Goal: Information Seeking & Learning: Learn about a topic

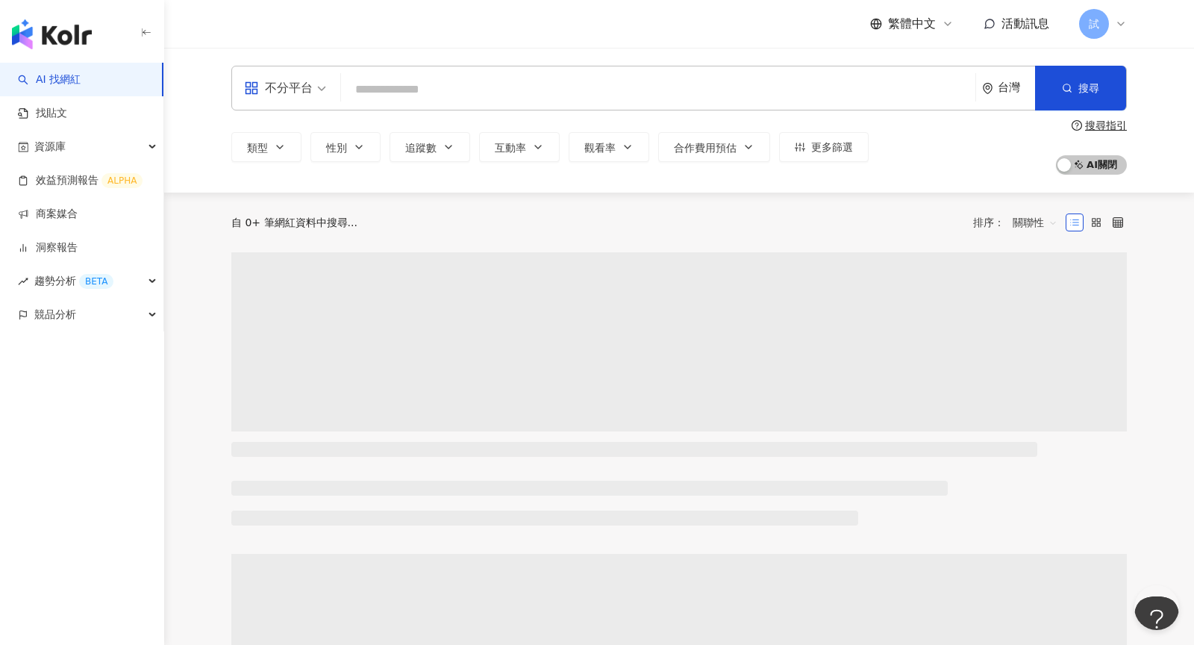
click at [1117, 19] on icon at bounding box center [1121, 24] width 12 height 12
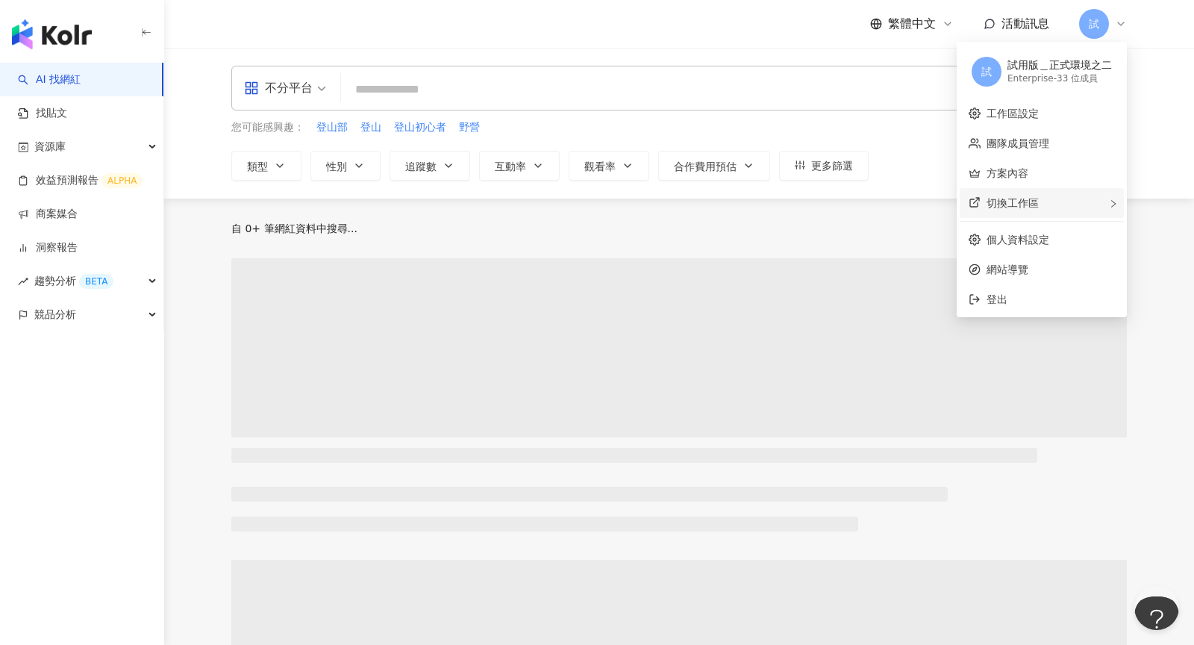
click at [1023, 196] on div "切換工作區" at bounding box center [1041, 203] width 164 height 30
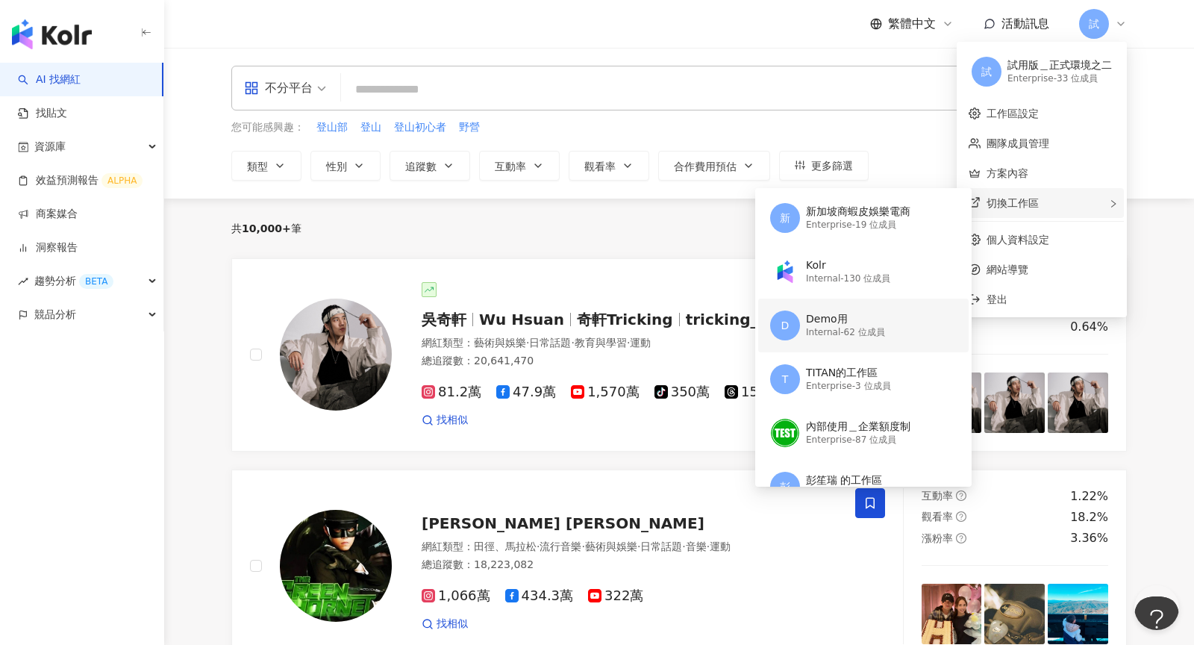
scroll to position [58, 0]
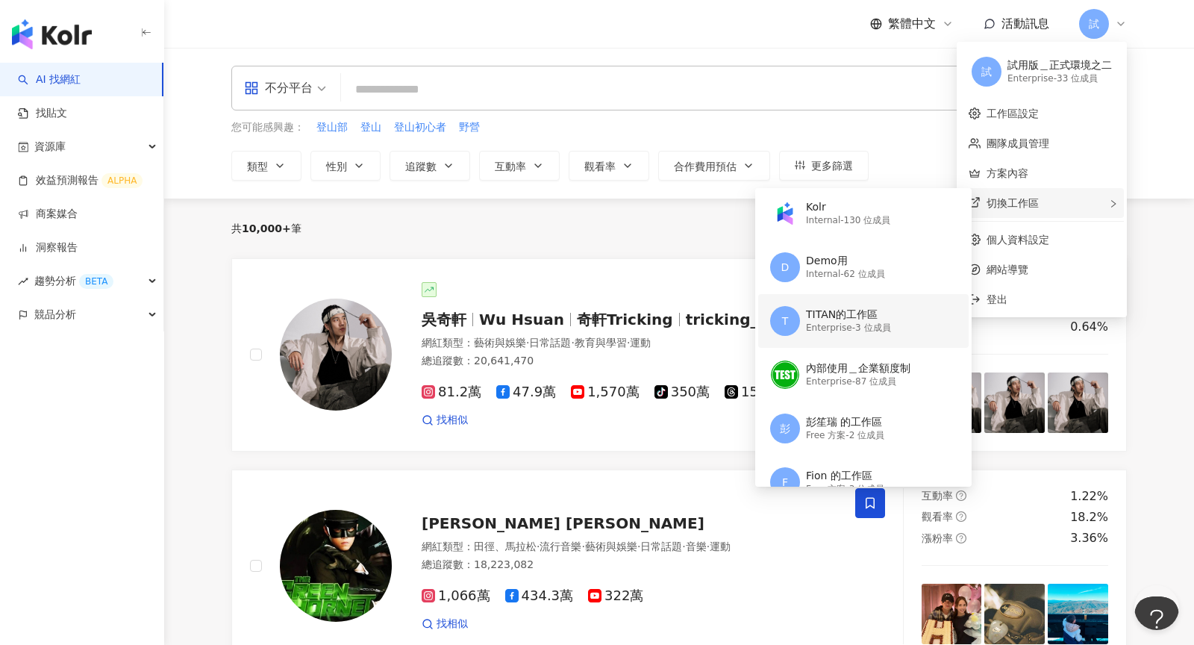
click at [847, 310] on div "TITAN的工作區" at bounding box center [848, 314] width 85 height 15
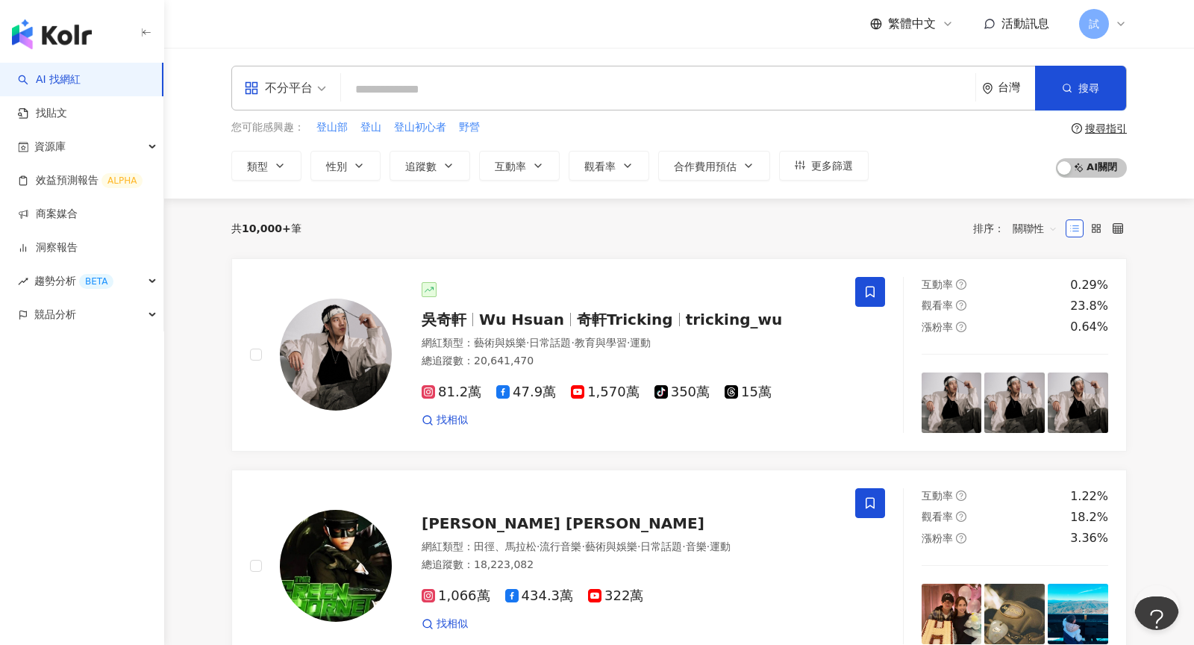
click at [1116, 17] on div "試" at bounding box center [1103, 24] width 48 height 30
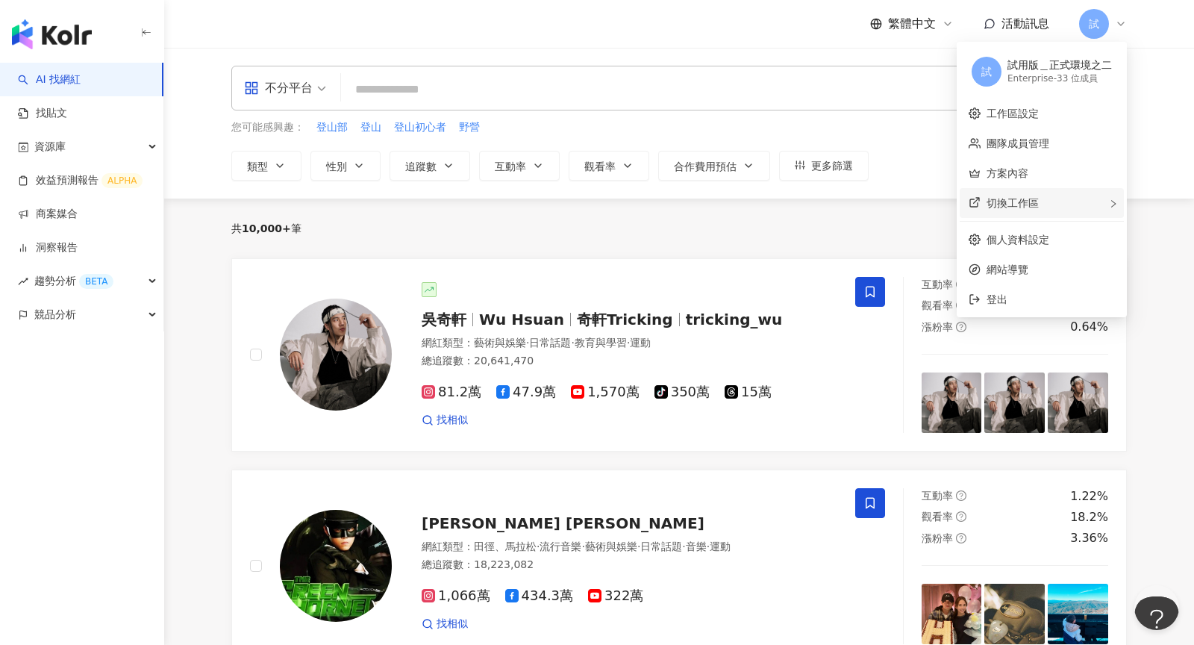
click at [1038, 210] on div "切換工作區 新 新加坡商蝦皮娛樂電商 Enterprise - 19 位成員 Kolr Internal - 130 位成員 D Demo用 Internal…" at bounding box center [1041, 203] width 164 height 30
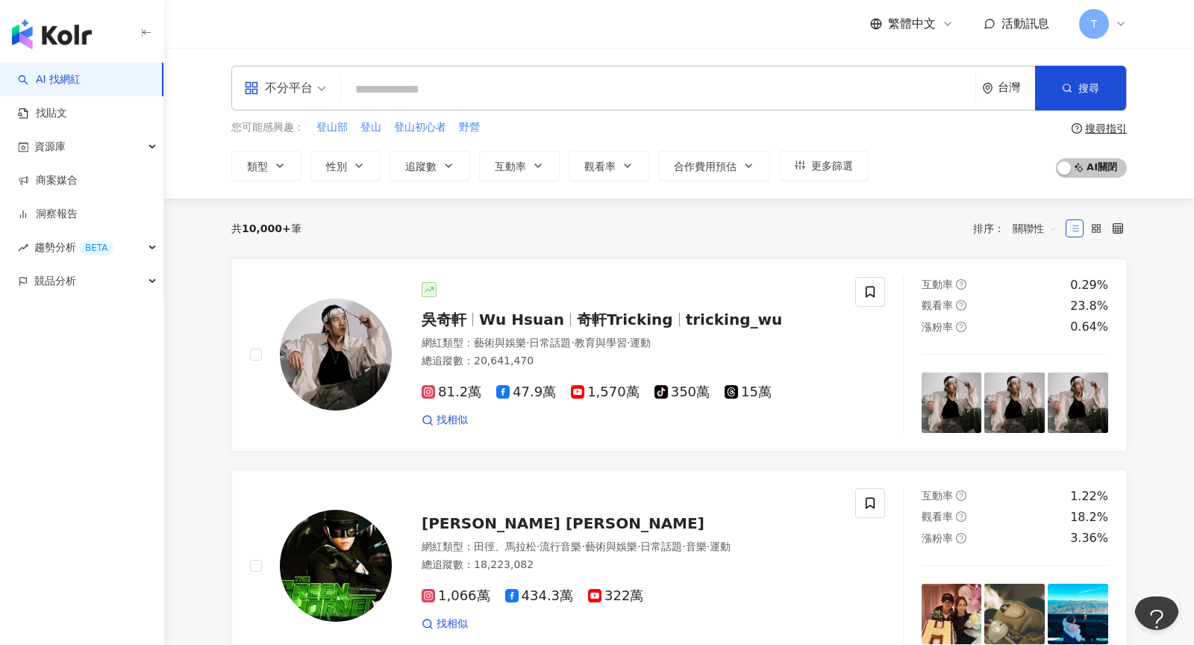
click at [1112, 21] on div "T" at bounding box center [1103, 24] width 48 height 30
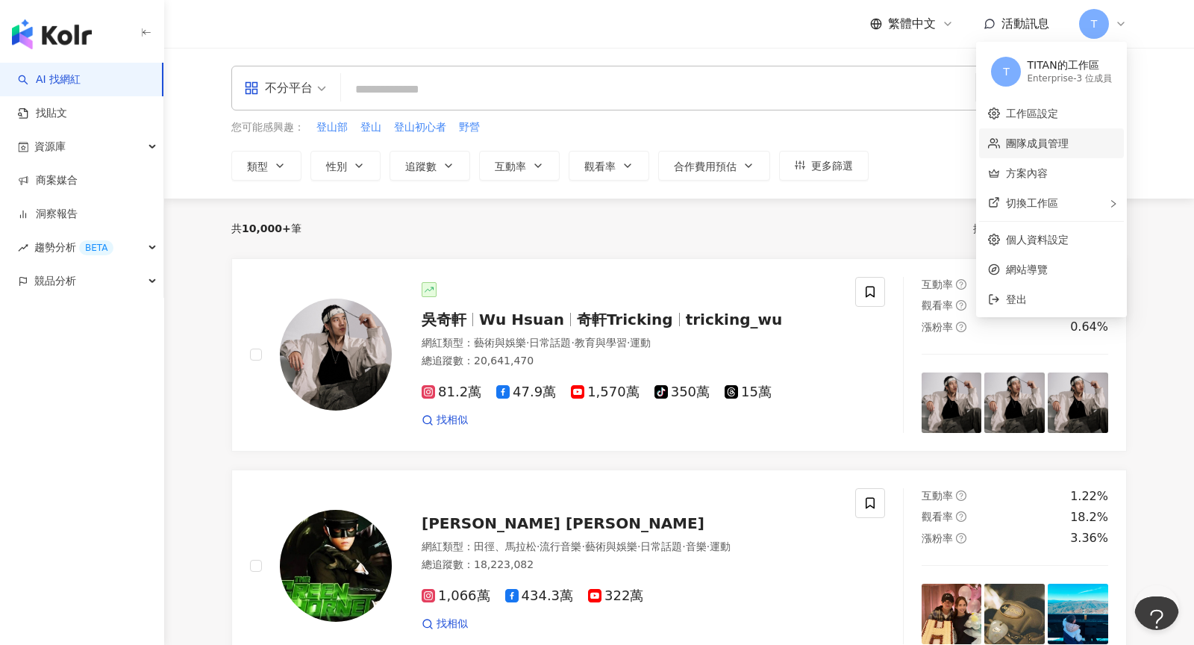
click at [1056, 149] on link "團隊成員管理" at bounding box center [1037, 143] width 63 height 12
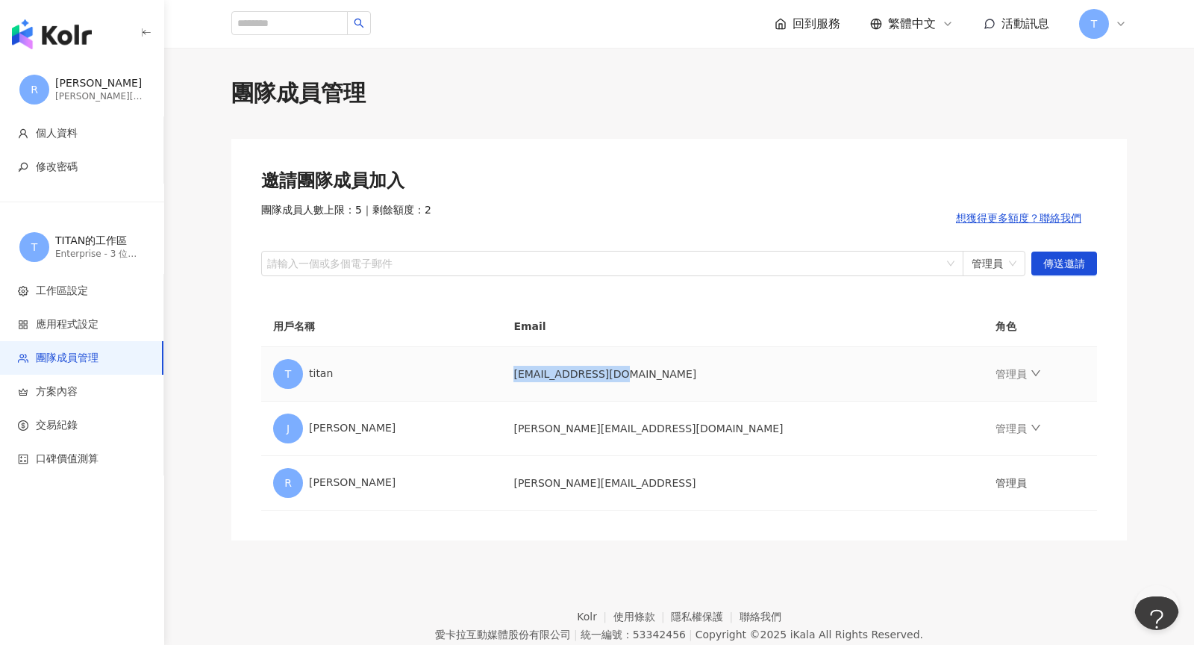
drag, startPoint x: 561, startPoint y: 373, endPoint x: 674, endPoint y: 374, distance: 112.6
click at [674, 374] on td "[EMAIL_ADDRESS][DOMAIN_NAME]" at bounding box center [742, 374] width 482 height 54
copy td "[EMAIL_ADDRESS][DOMAIN_NAME]"
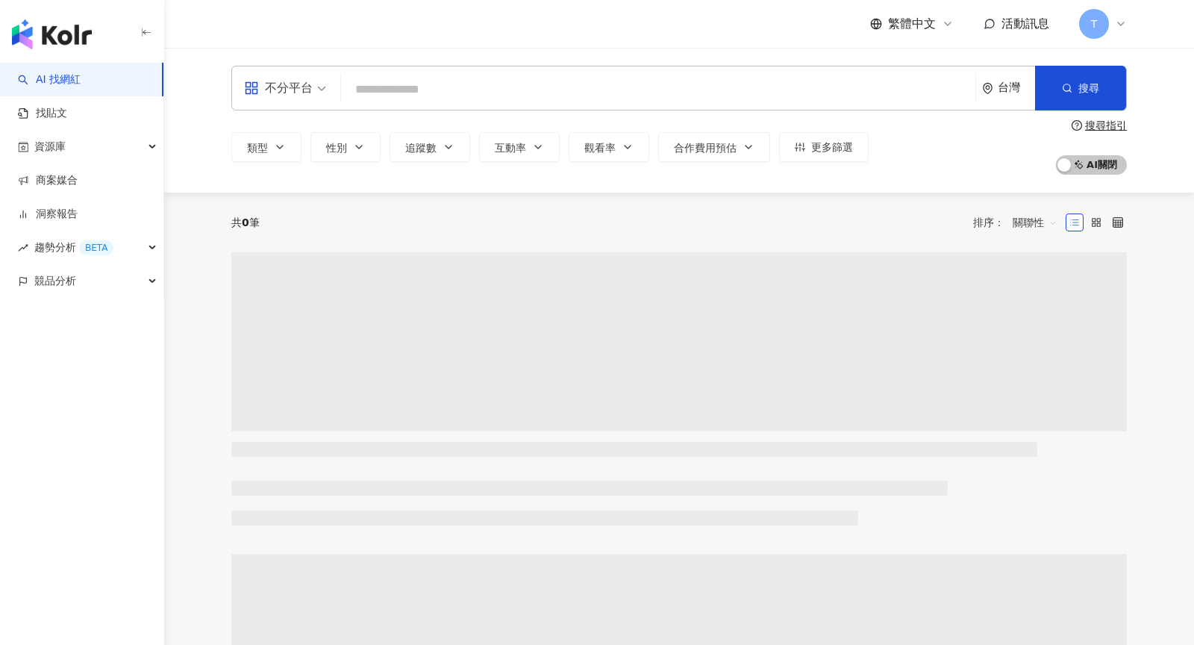
click at [1115, 28] on icon at bounding box center [1121, 24] width 12 height 12
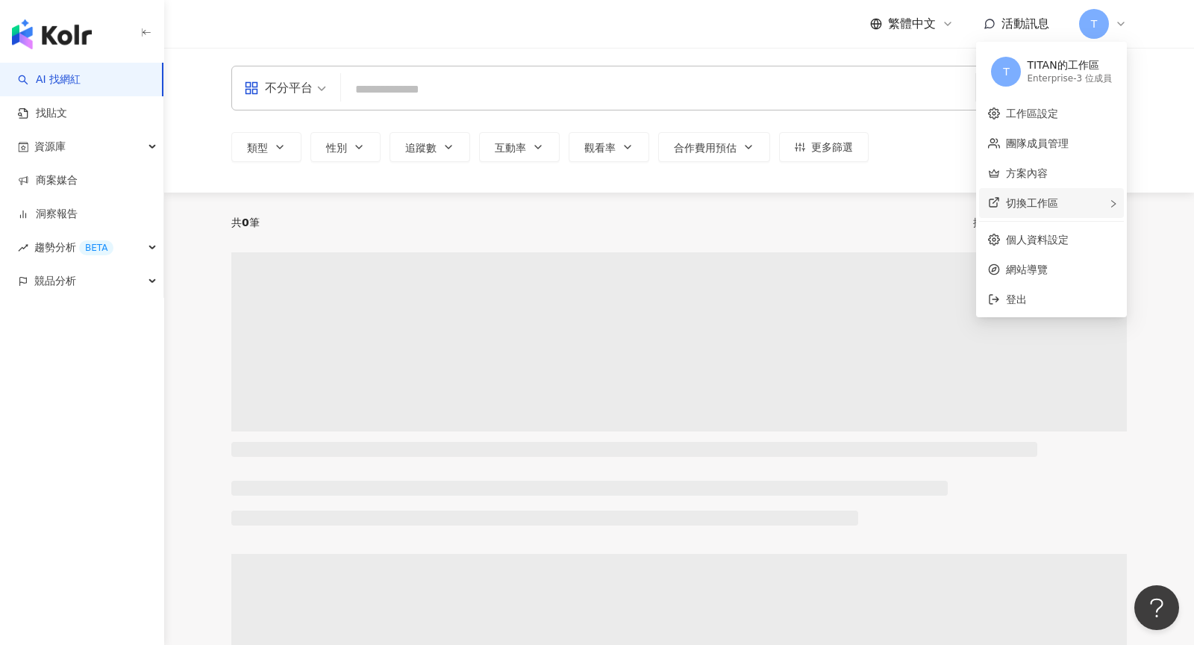
click at [1047, 201] on span "切換工作區" at bounding box center [1032, 203] width 52 height 12
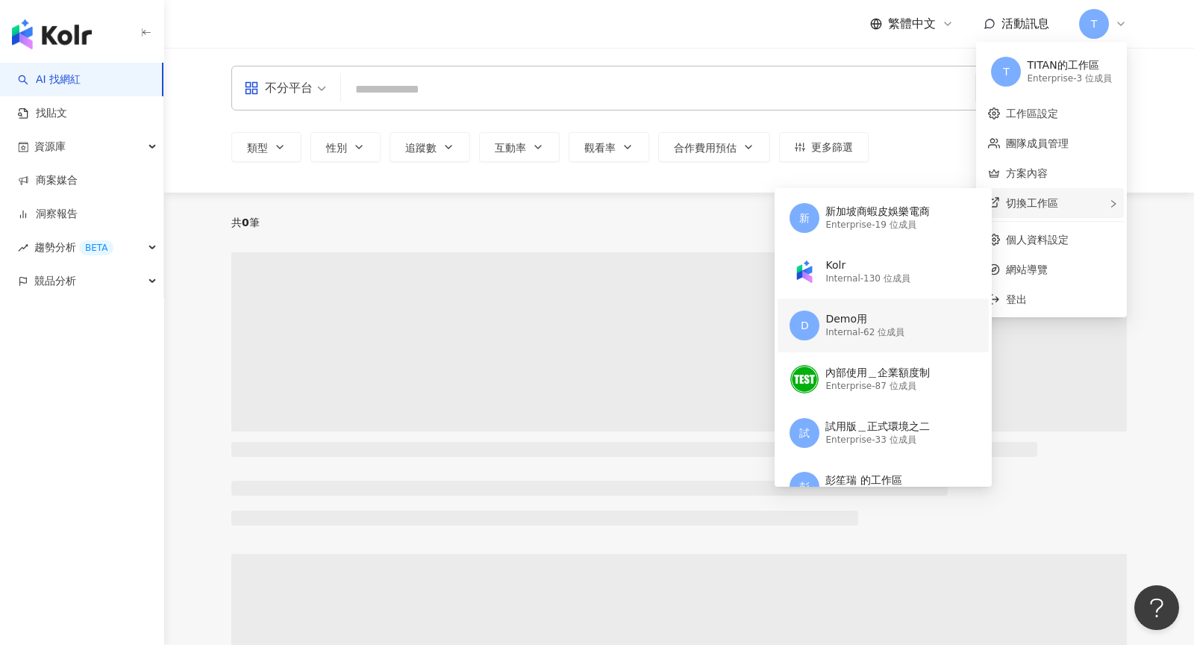
scroll to position [170, 0]
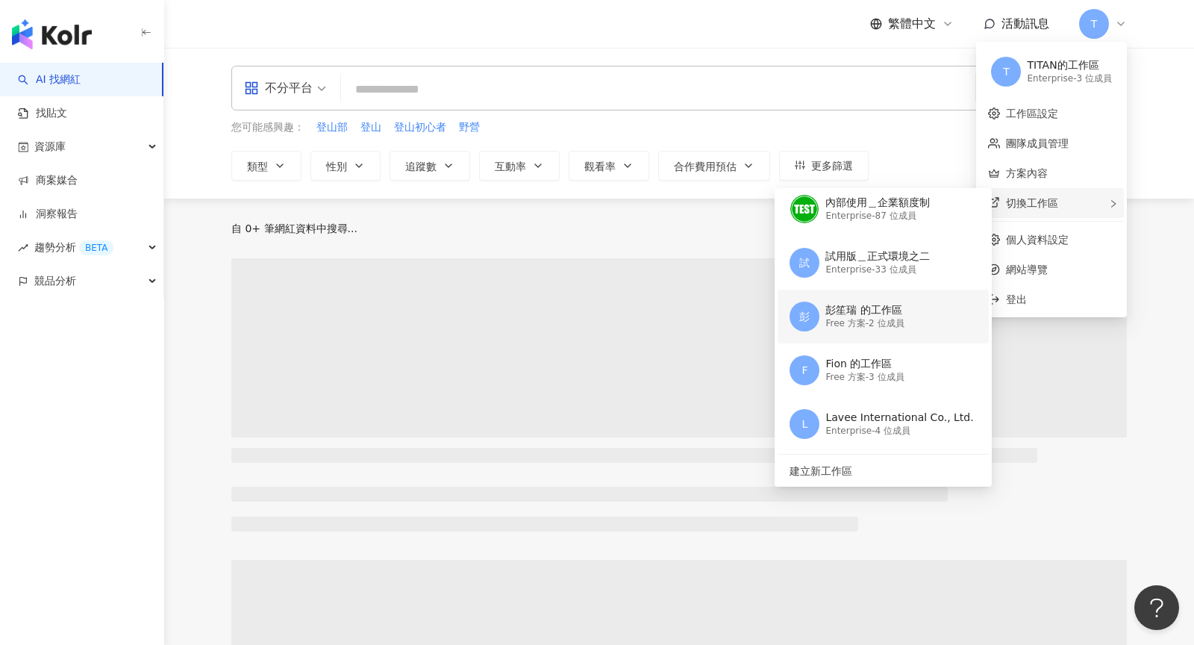
click at [889, 303] on div "彭笙瑞 的工作區" at bounding box center [864, 310] width 78 height 15
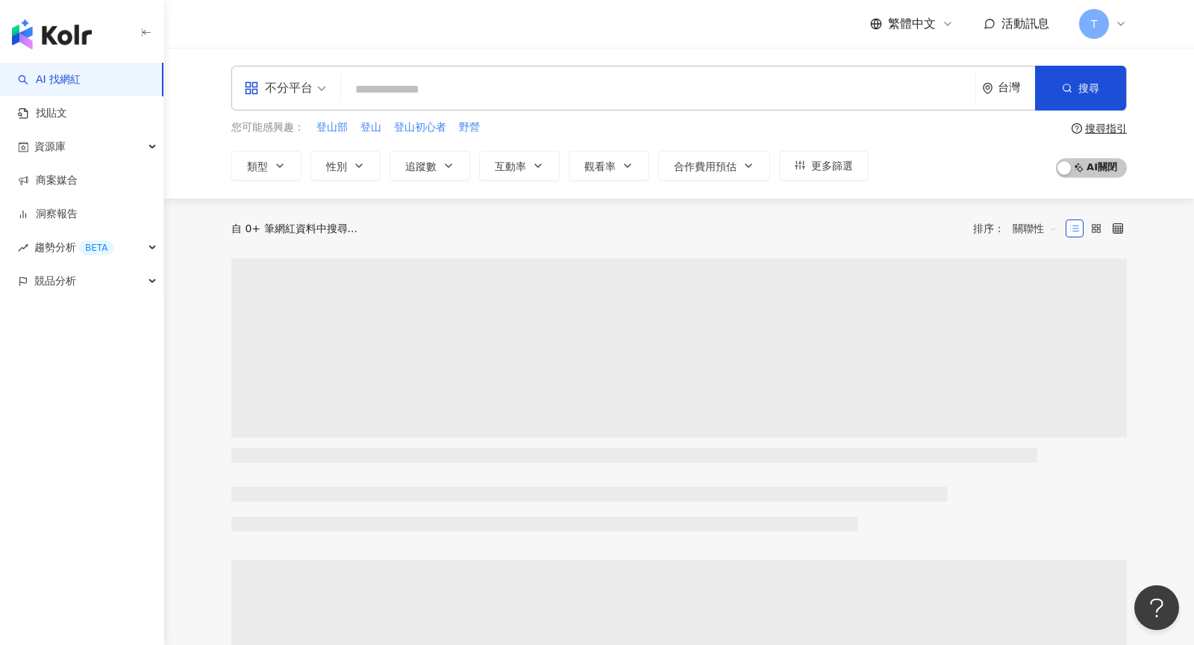
click at [1120, 24] on icon at bounding box center [1121, 24] width 12 height 12
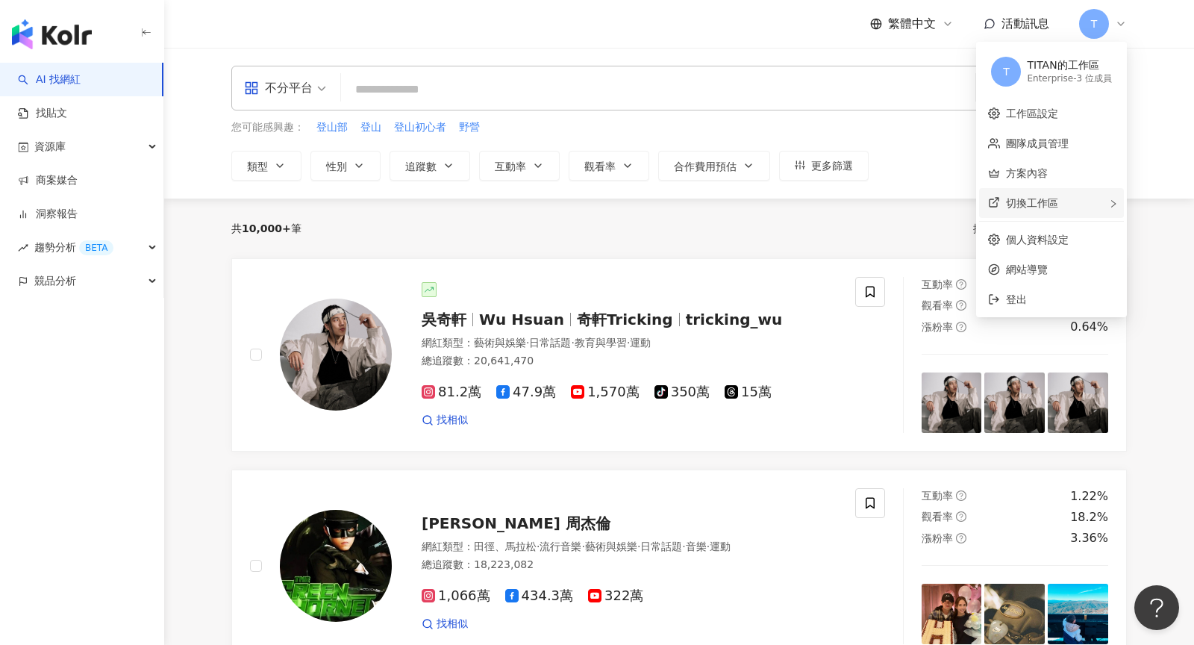
click at [1077, 195] on div "切換工作區 新 新加坡商蝦皮娛樂電商 Enterprise - 19 位成員 Kolr Internal - 130 位成員 D Demo用 Internal…" at bounding box center [1051, 203] width 145 height 30
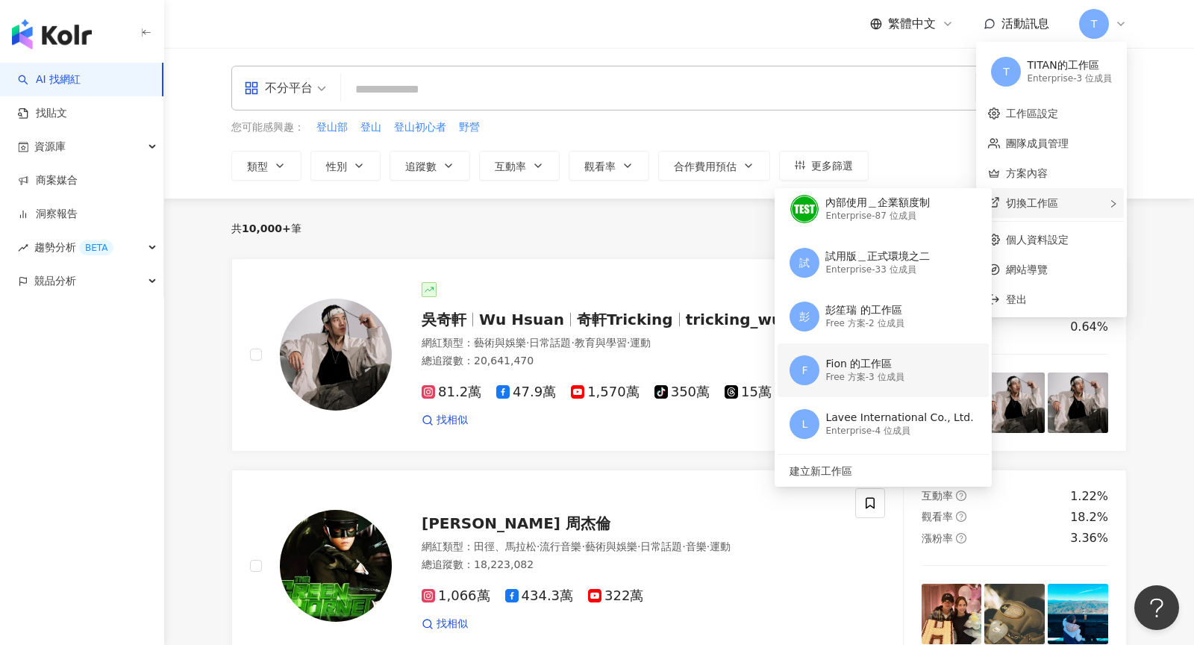
click at [854, 367] on div "Fion 的工作區" at bounding box center [864, 364] width 78 height 15
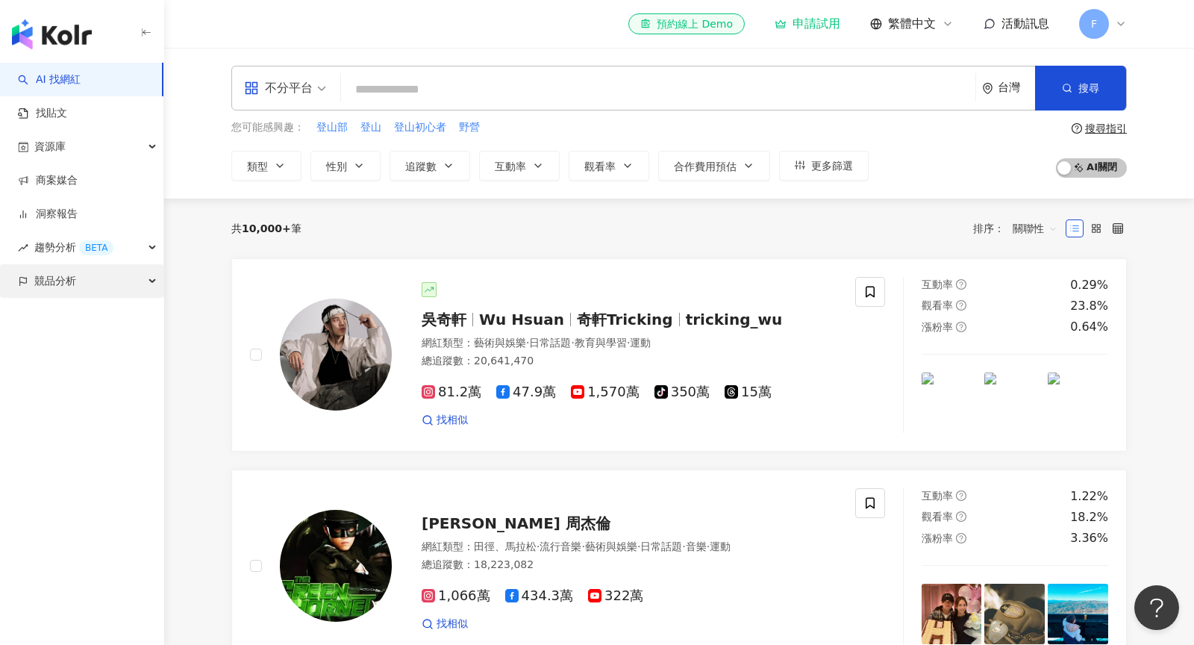
click at [57, 275] on span "競品分析" at bounding box center [55, 281] width 42 height 34
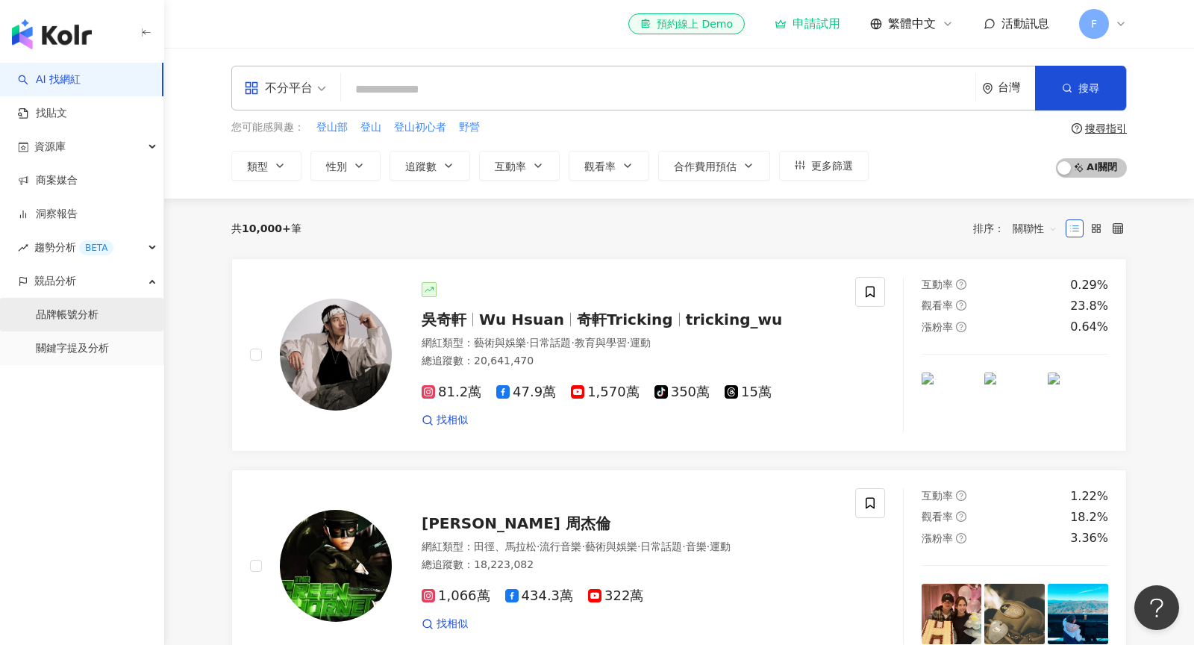
click at [95, 316] on link "品牌帳號分析" at bounding box center [67, 314] width 63 height 15
click at [90, 317] on link "品牌帳號分析" at bounding box center [67, 314] width 63 height 15
